Goal: Information Seeking & Learning: Learn about a topic

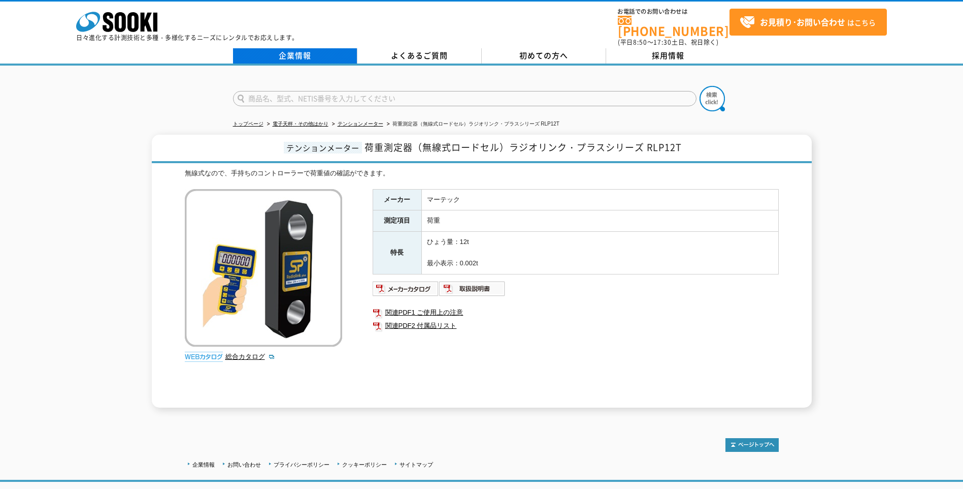
click at [298, 48] on link "企業情報" at bounding box center [295, 55] width 124 height 15
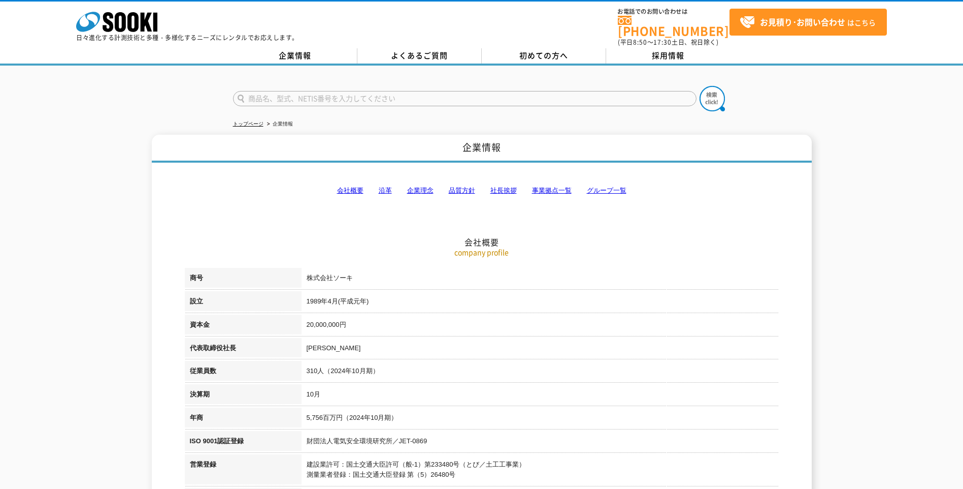
click at [348, 186] on link "会社概要" at bounding box center [350, 190] width 26 height 8
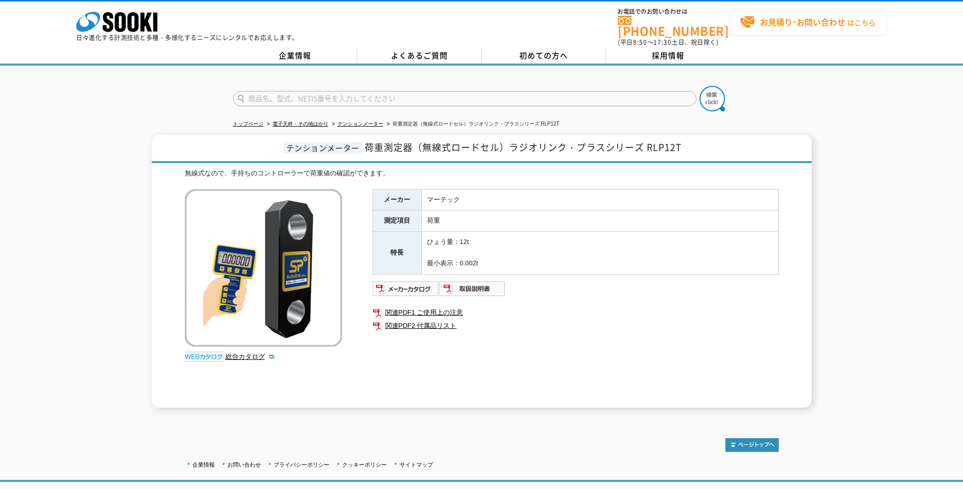
click at [790, 23] on strong "お見積り･お問い合わせ" at bounding box center [802, 22] width 85 height 12
click at [415, 283] on img at bounding box center [406, 288] width 67 height 16
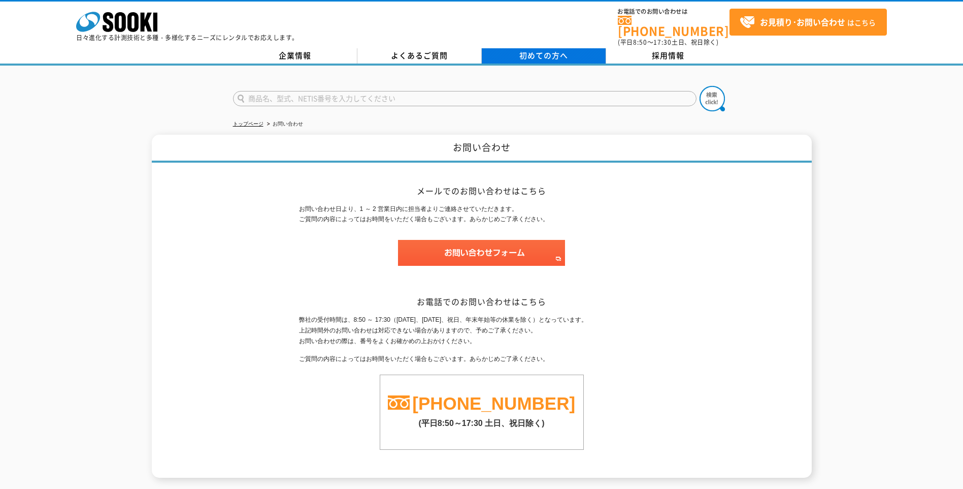
click at [541, 50] on span "初めての方へ" at bounding box center [544, 55] width 49 height 11
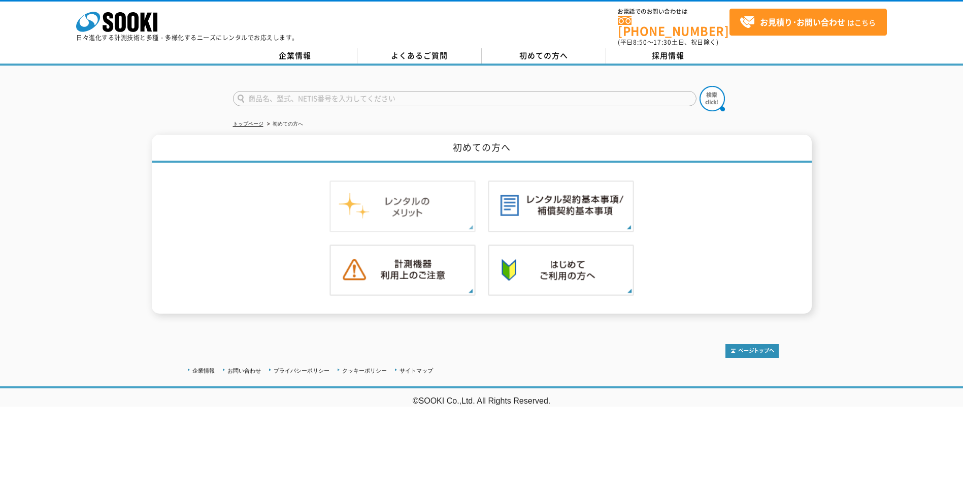
click at [404, 213] on img at bounding box center [403, 206] width 146 height 52
click at [556, 198] on img at bounding box center [561, 206] width 146 height 52
click at [400, 195] on img at bounding box center [403, 206] width 146 height 52
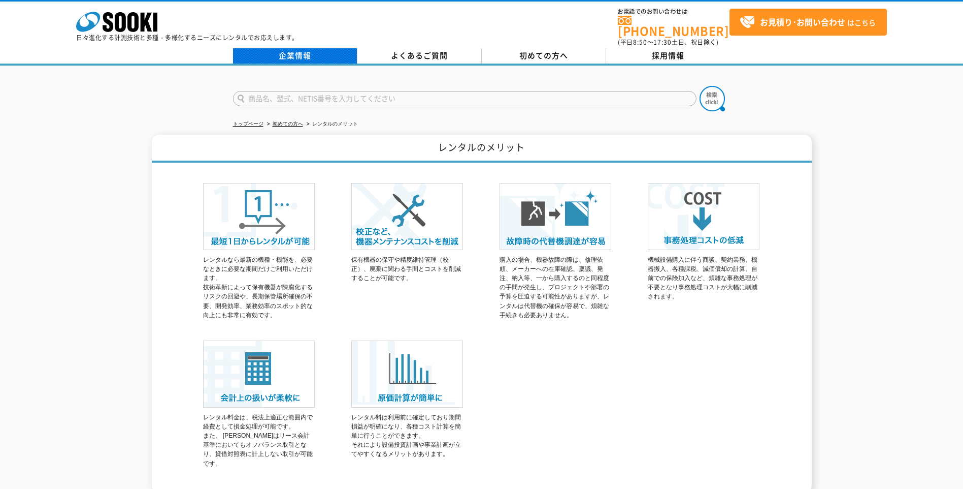
click at [314, 48] on link "企業情報" at bounding box center [295, 55] width 124 height 15
